Goal: Task Accomplishment & Management: Use online tool/utility

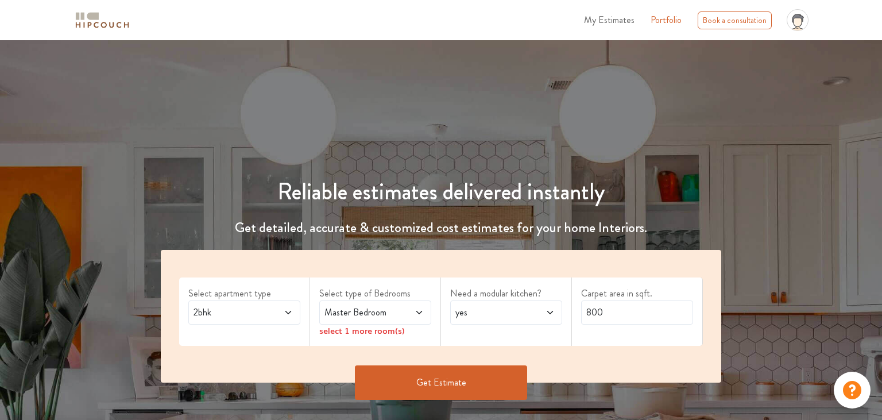
click at [206, 310] on span "2bhk" at bounding box center [229, 313] width 76 height 14
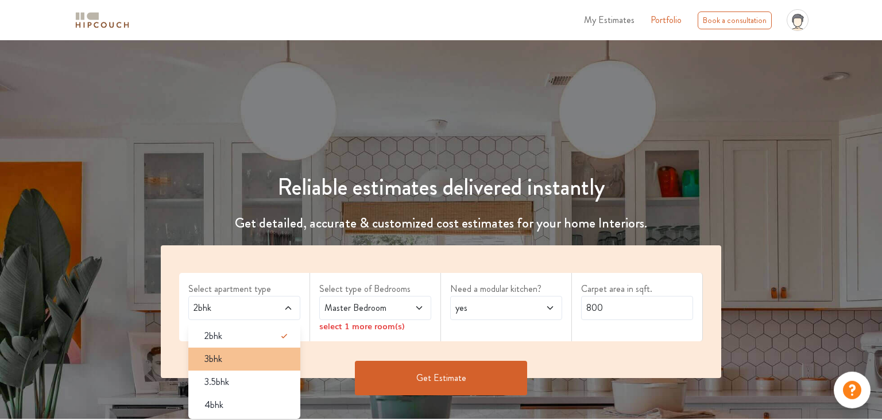
scroll to position [121, 0]
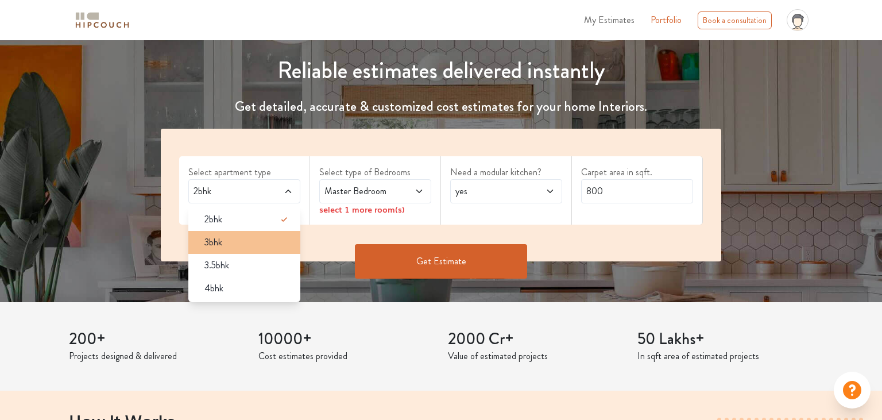
click at [237, 236] on div "3bhk" at bounding box center [247, 243] width 105 height 14
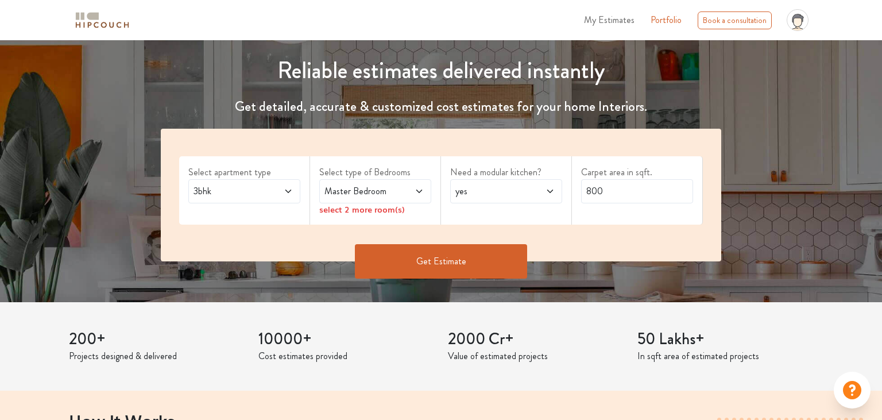
click at [355, 190] on span "Master Bedroom" at bounding box center [360, 191] width 76 height 14
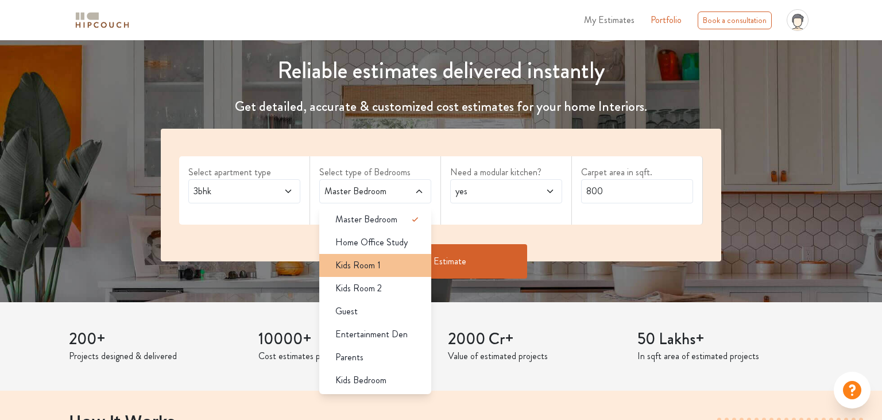
click at [385, 268] on div "Kids Room 1" at bounding box center [378, 266] width 105 height 14
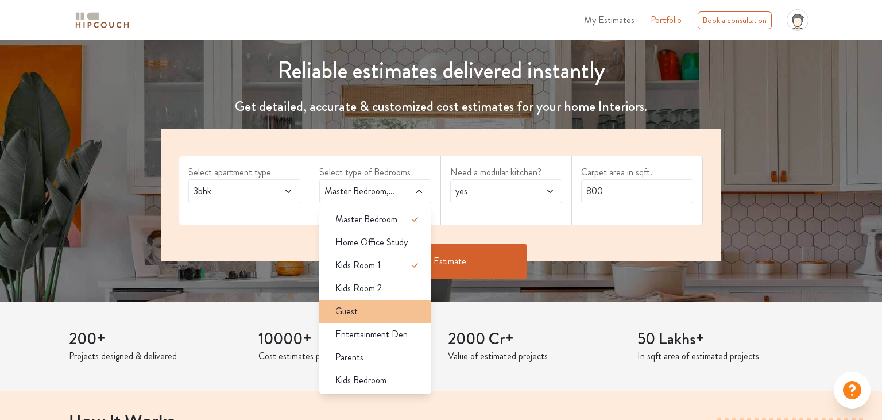
click at [391, 311] on div "Guest" at bounding box center [378, 311] width 105 height 14
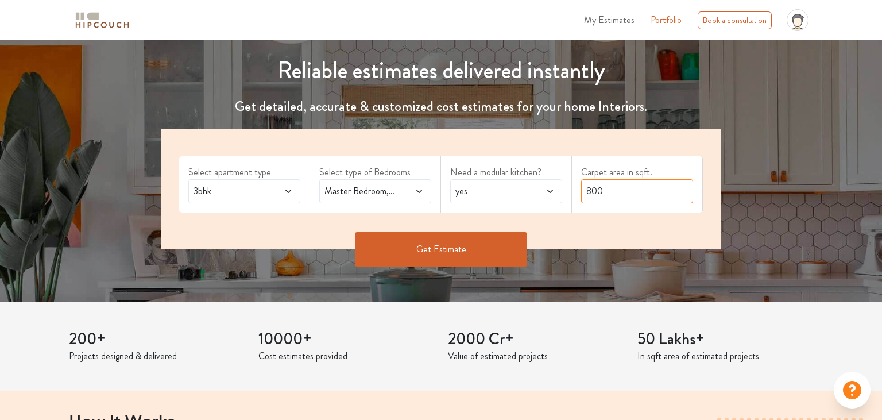
drag, startPoint x: 618, startPoint y: 194, endPoint x: 422, endPoint y: 188, distance: 196.0
click at [581, 188] on input "800" at bounding box center [637, 191] width 112 height 24
type input "2000"
click at [422, 245] on button "Get Estimate" at bounding box center [441, 249] width 172 height 34
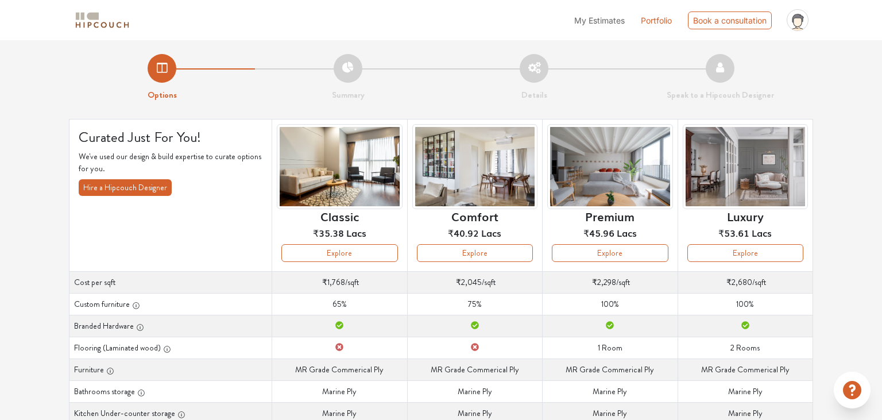
click at [329, 223] on h6 "Classic" at bounding box center [340, 216] width 38 height 14
click at [336, 188] on img at bounding box center [339, 167] width 125 height 86
click at [326, 247] on button "Explore" at bounding box center [340, 253] width 116 height 18
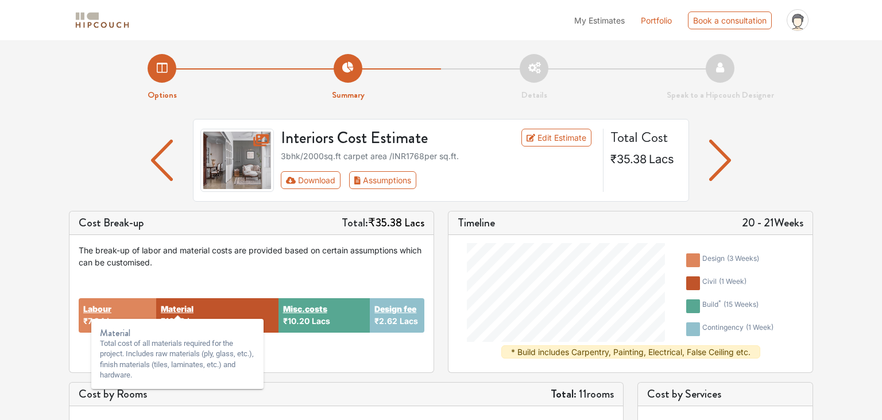
click at [187, 311] on strong "Material" at bounding box center [177, 309] width 33 height 12
click at [187, 310] on strong "Material" at bounding box center [177, 309] width 33 height 12
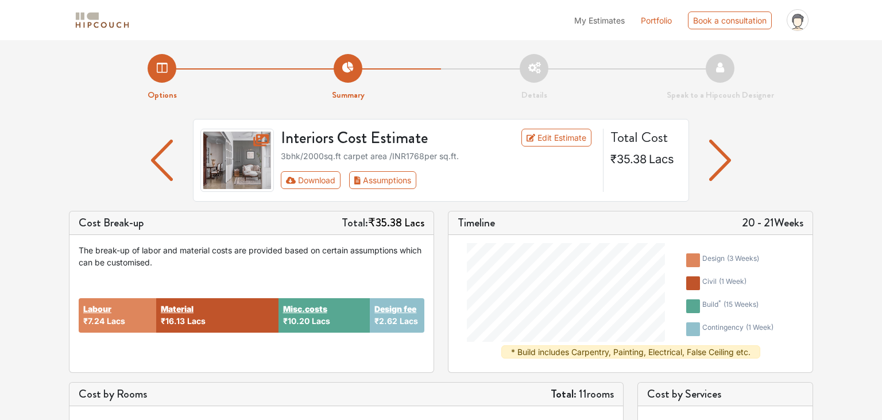
click at [727, 163] on img "button" at bounding box center [721, 160] width 22 height 41
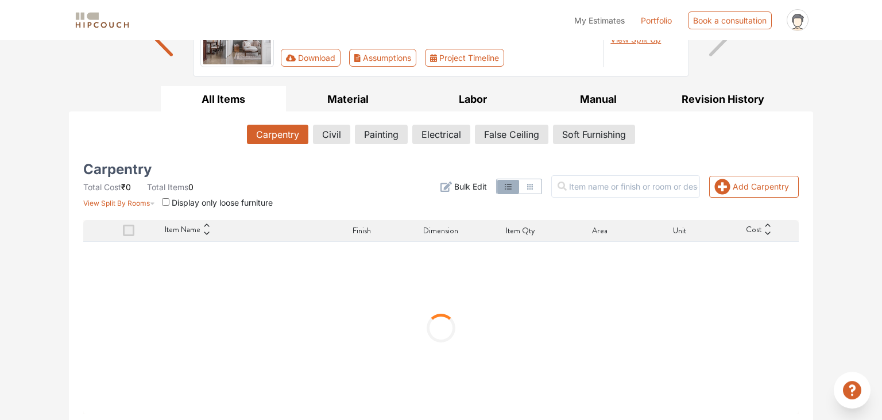
scroll to position [126, 0]
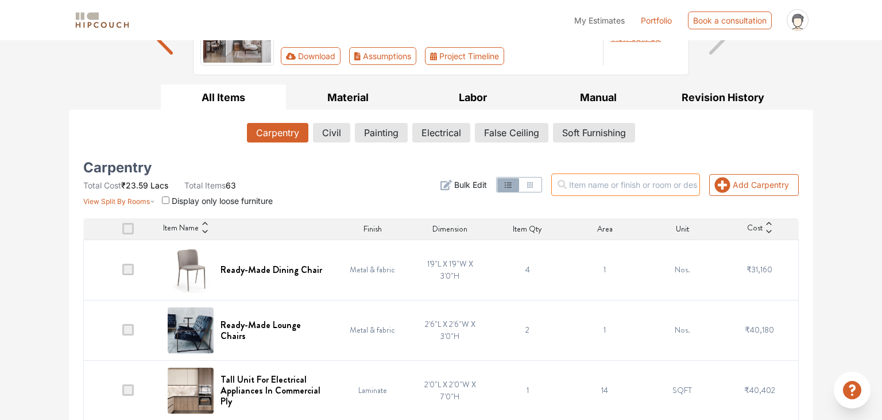
click at [651, 179] on input "text" at bounding box center [626, 184] width 149 height 22
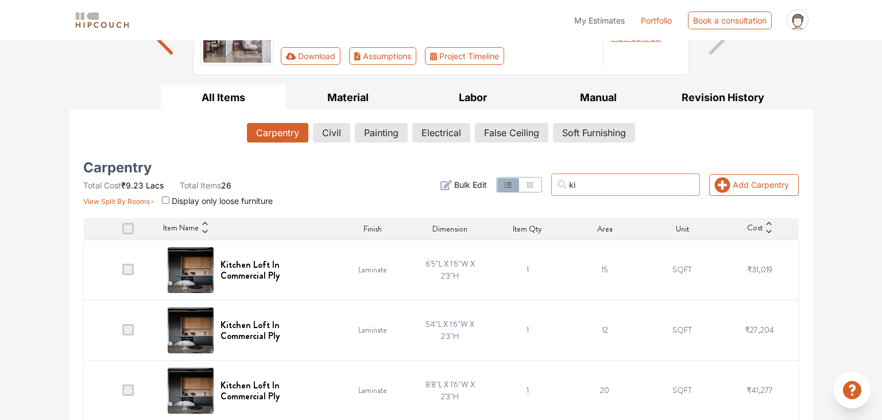
type input "k"
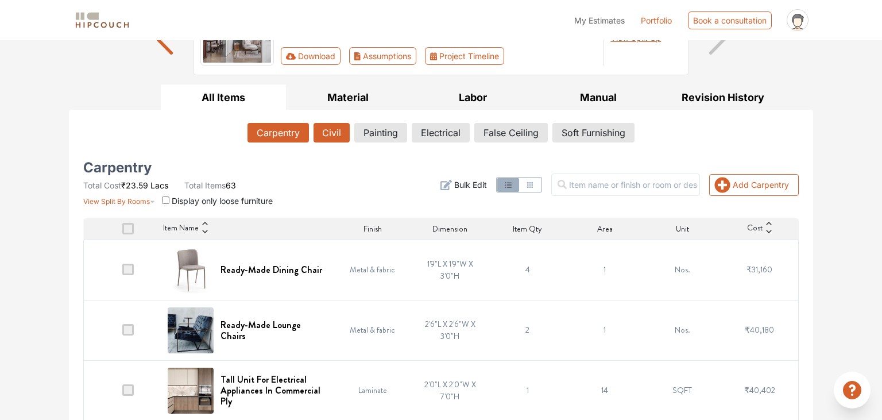
click at [330, 139] on button "Civil" at bounding box center [332, 133] width 36 height 20
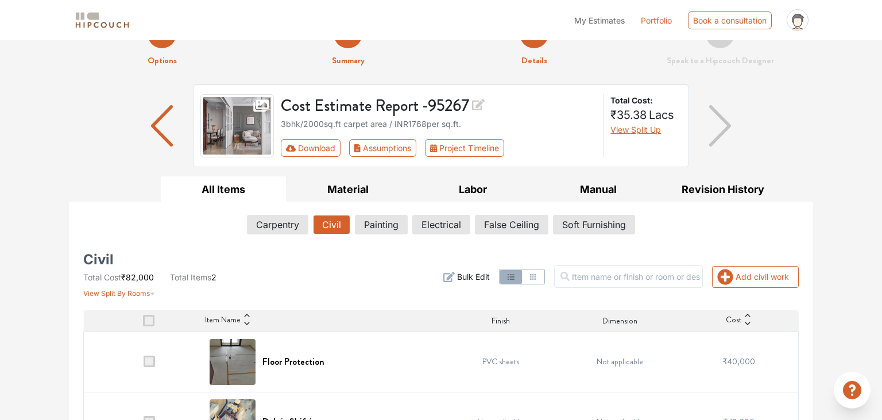
scroll to position [75, 0]
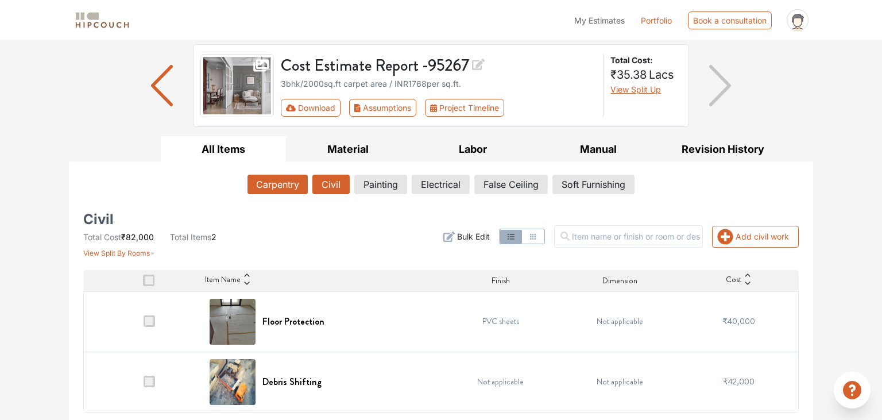
click at [276, 186] on button "Carpentry" at bounding box center [278, 185] width 60 height 20
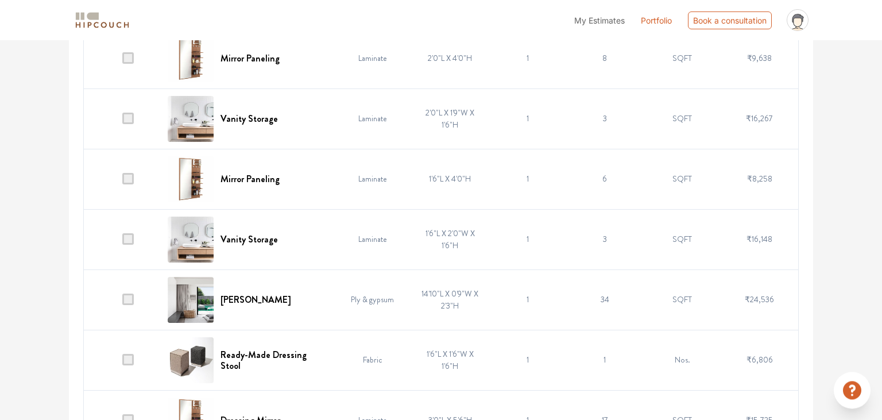
scroll to position [1409, 0]
